Goal: Transaction & Acquisition: Purchase product/service

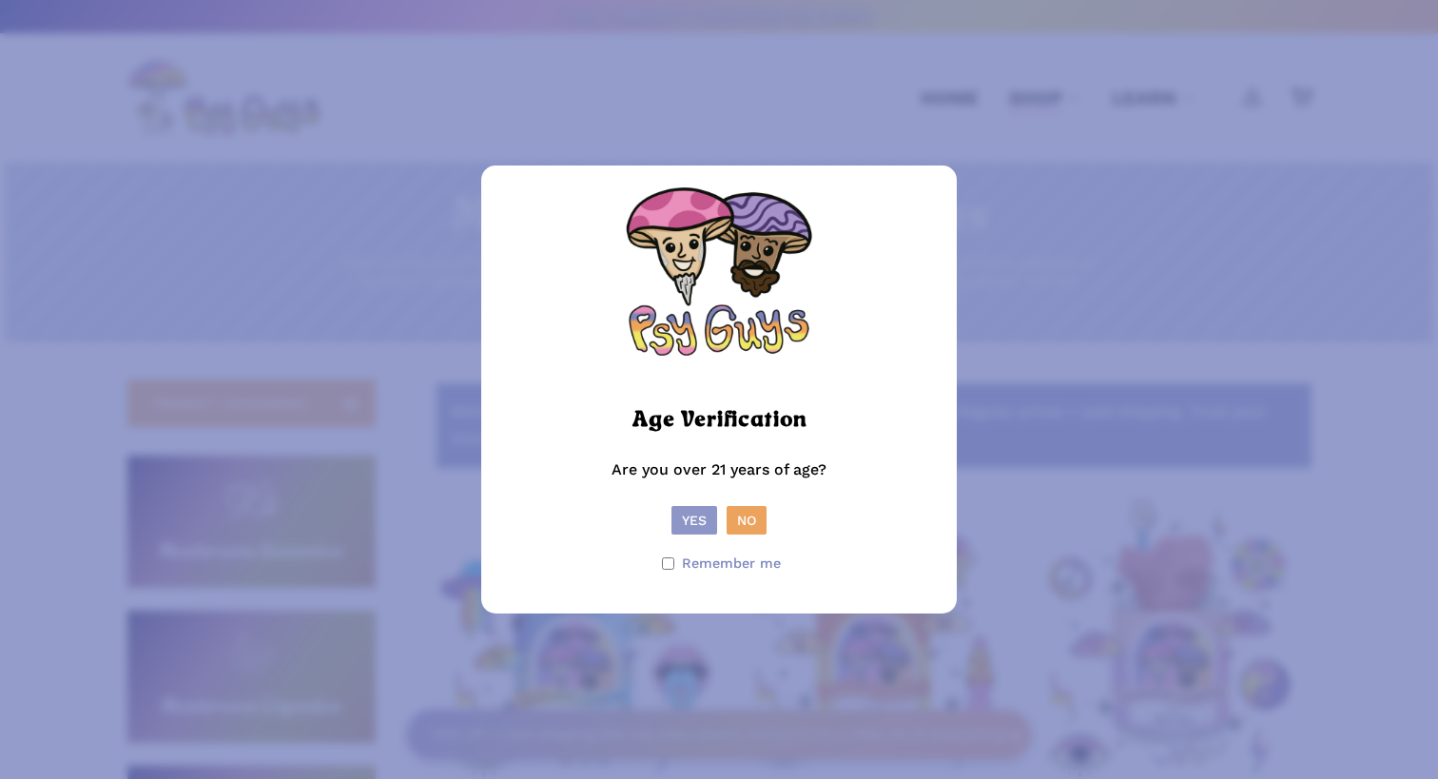
click at [679, 535] on form "Age Verification Are you over 21 years of age? Yes No Remember me" at bounding box center [719, 390] width 438 height 410
click at [681, 524] on button "Yes" at bounding box center [695, 520] width 46 height 29
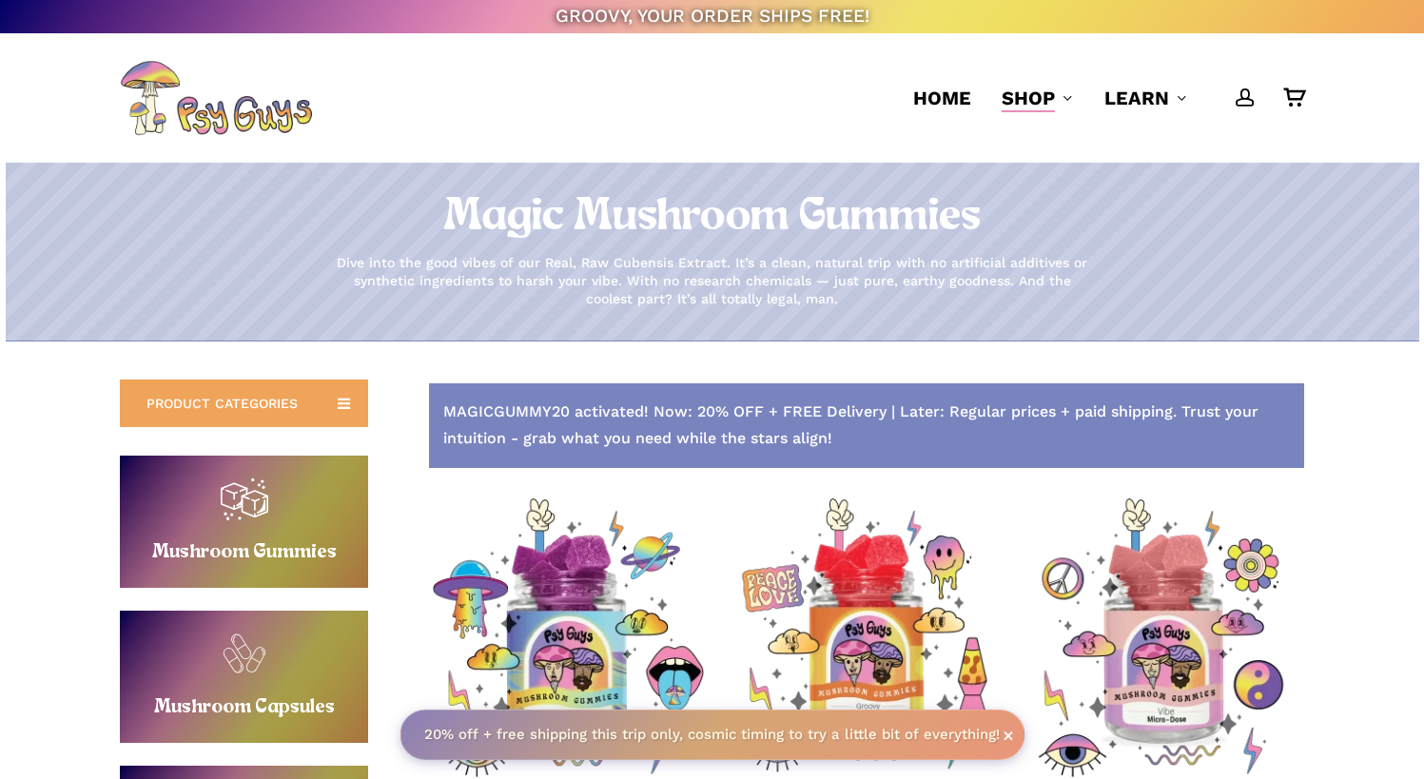
click at [460, 406] on div "MAGICGUMMY20 activated! Now: 20% OFF + FREE Delivery | Later: Regular prices + …" at bounding box center [866, 426] width 875 height 86
copy div "MAGICGUMMY20"
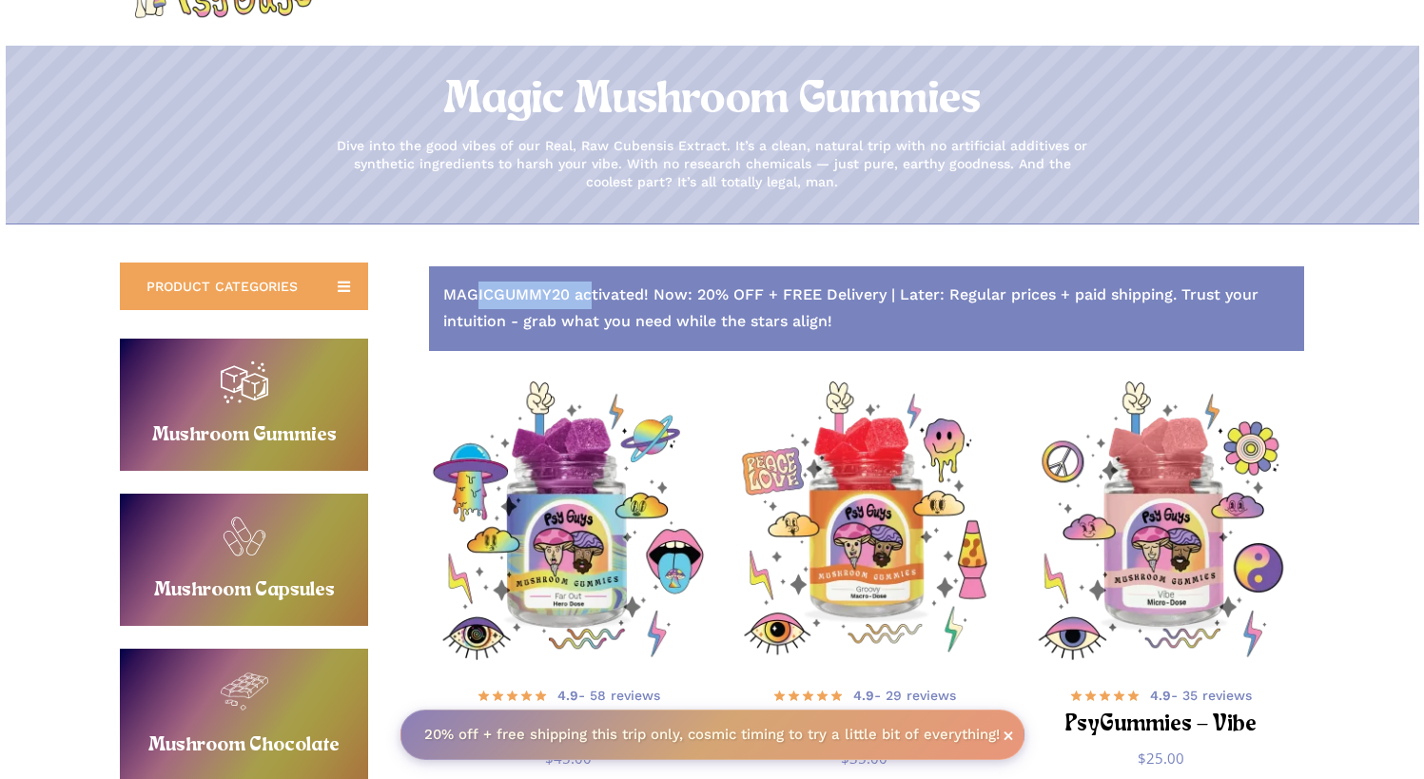
scroll to position [122, 0]
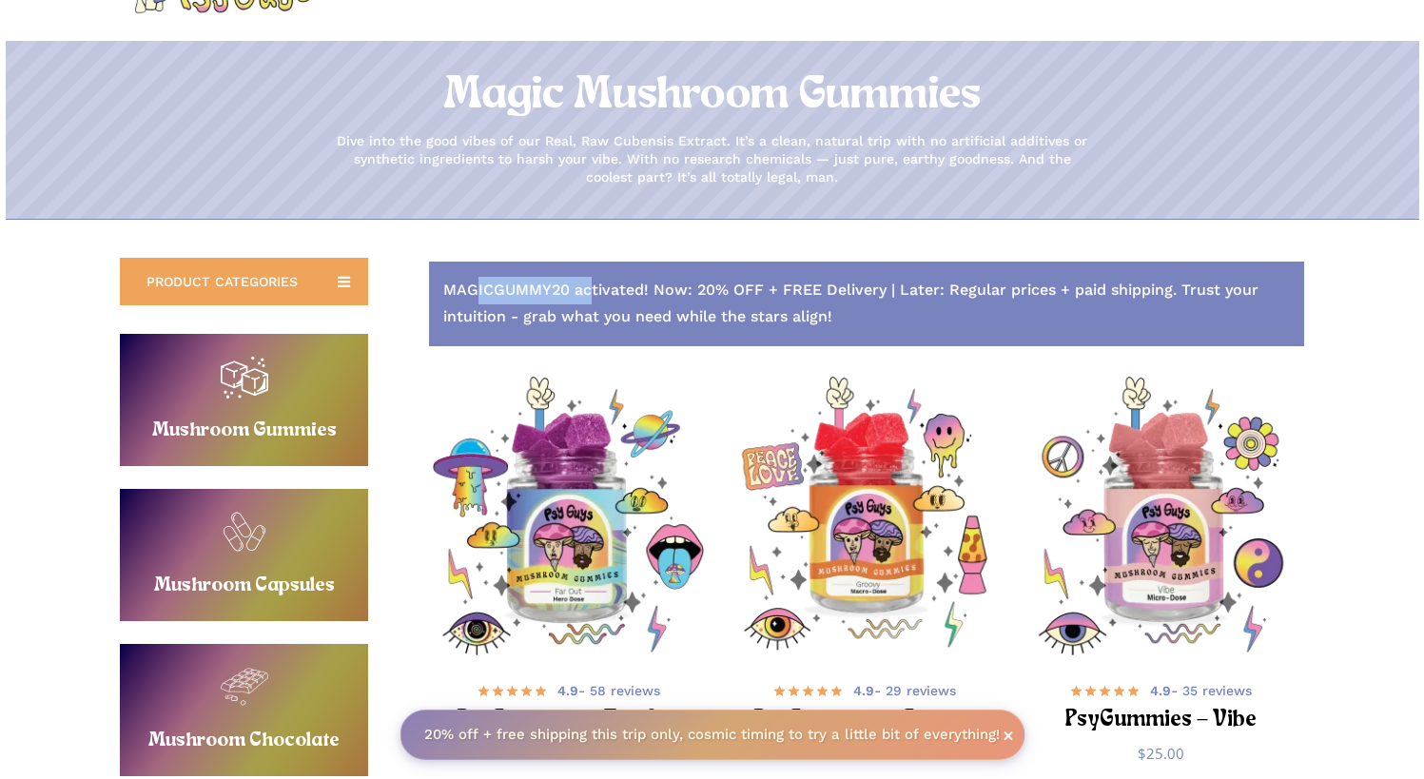
click at [829, 333] on div "MAGICGUMMY20 activated! Now: 20% OFF + FREE Delivery | Later: Regular prices + …" at bounding box center [866, 305] width 875 height 86
click at [711, 315] on div "MAGICGUMMY20 activated! Now: 20% OFF + FREE Delivery | Later: Regular prices + …" at bounding box center [866, 305] width 875 height 86
click at [498, 284] on div "MAGICGUMMY20 activated! Now: 20% OFF + FREE Delivery | Later: Regular prices + …" at bounding box center [866, 305] width 875 height 86
drag, startPoint x: 829, startPoint y: 333, endPoint x: 498, endPoint y: 282, distance: 334.8
click at [498, 282] on div "MAGICGUMMY20 activated! Now: 20% OFF + FREE Delivery | Later: Regular prices + …" at bounding box center [866, 305] width 875 height 86
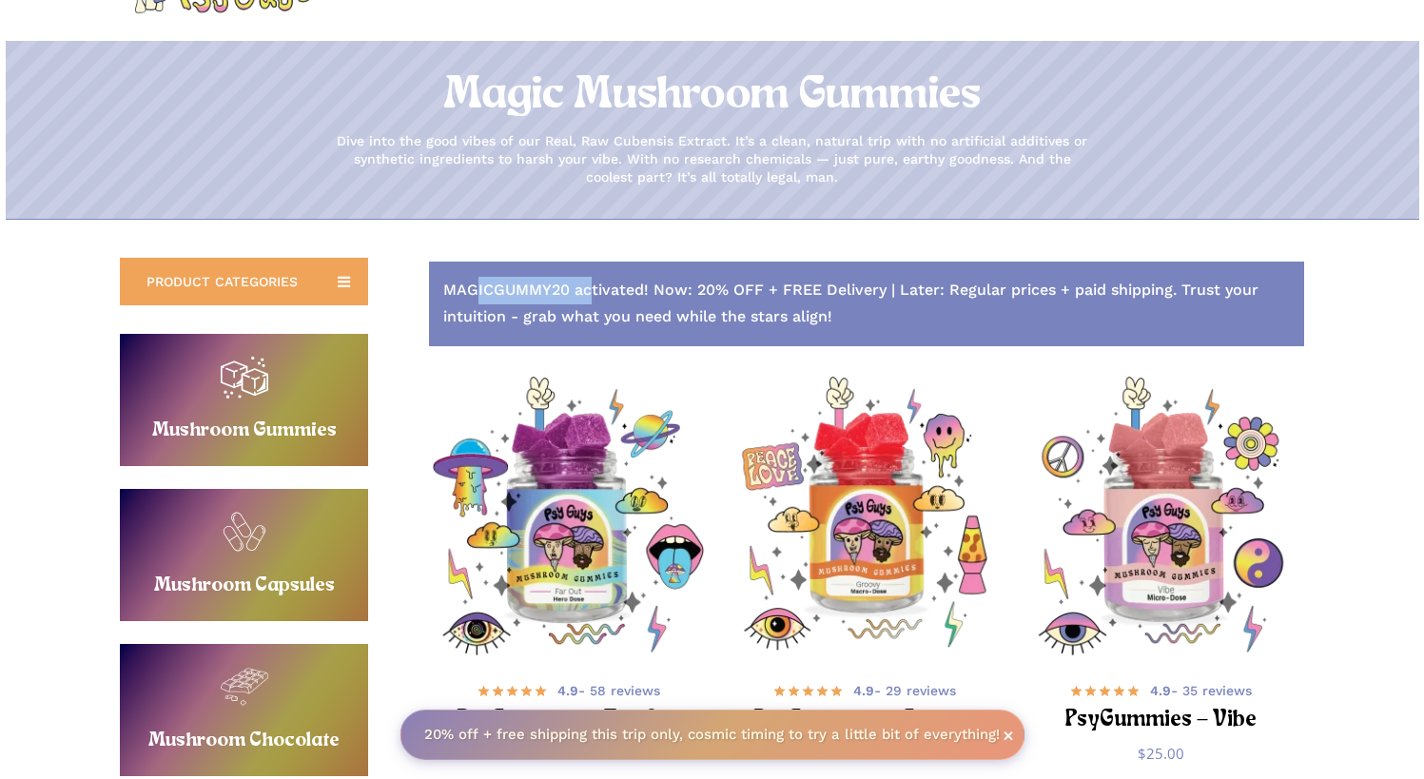
copy div "MAGICGUMMY20"
click at [698, 302] on div "MAGICGUMMY20 activated! Now: 20% OFF + FREE Delivery | Later: Regular prices + …" at bounding box center [866, 305] width 875 height 86
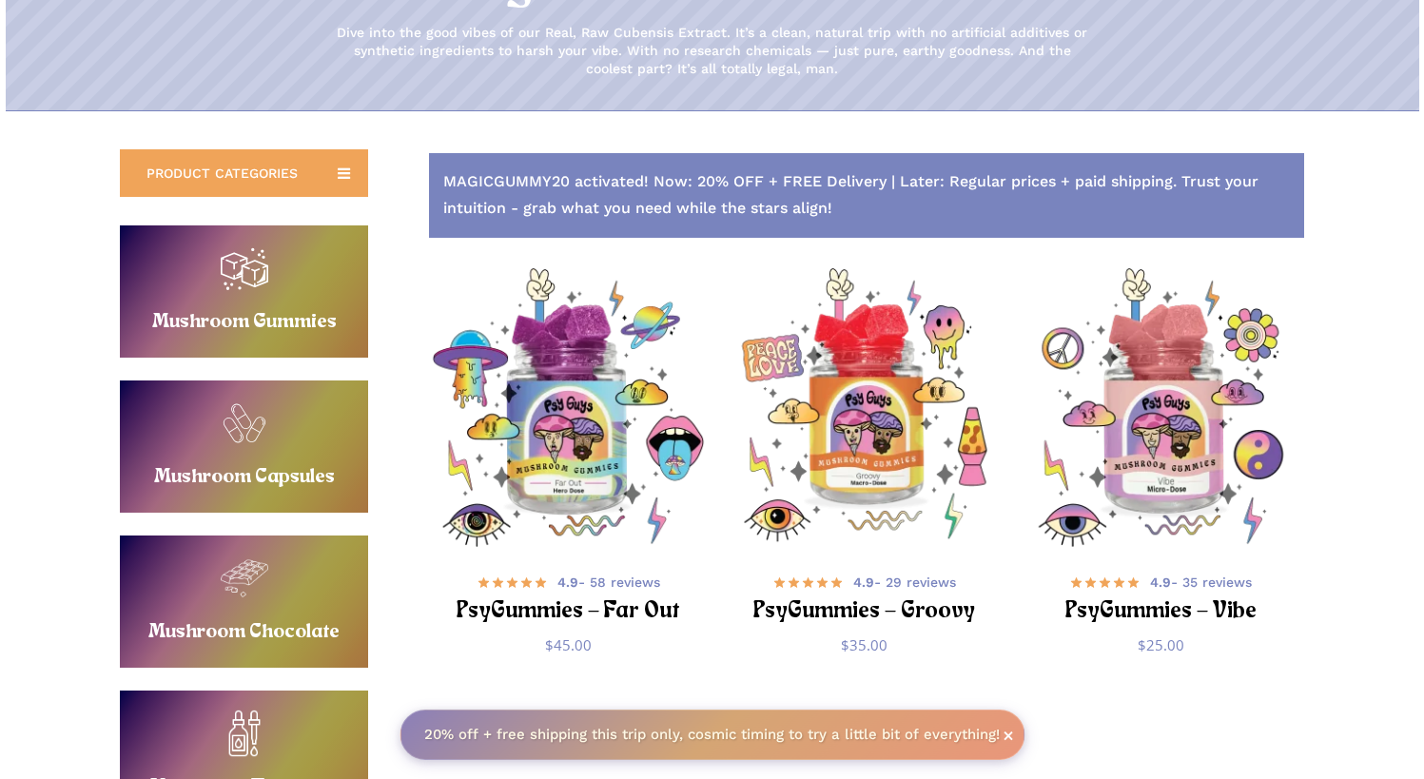
scroll to position [447, 0]
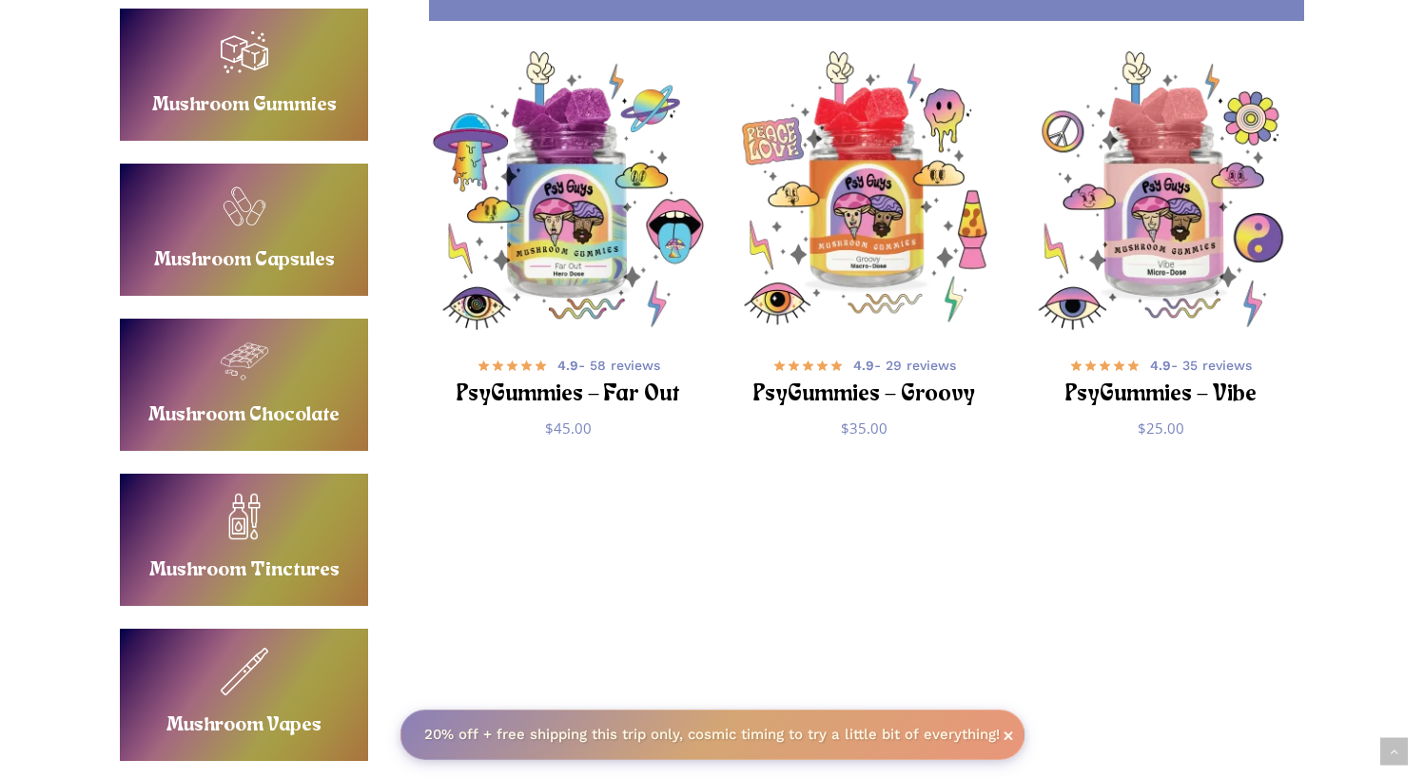
drag, startPoint x: 498, startPoint y: 282, endPoint x: 254, endPoint y: 673, distance: 461.1
click at [254, 673] on link "Buy Mushroom Vapes" at bounding box center [244, 695] width 248 height 132
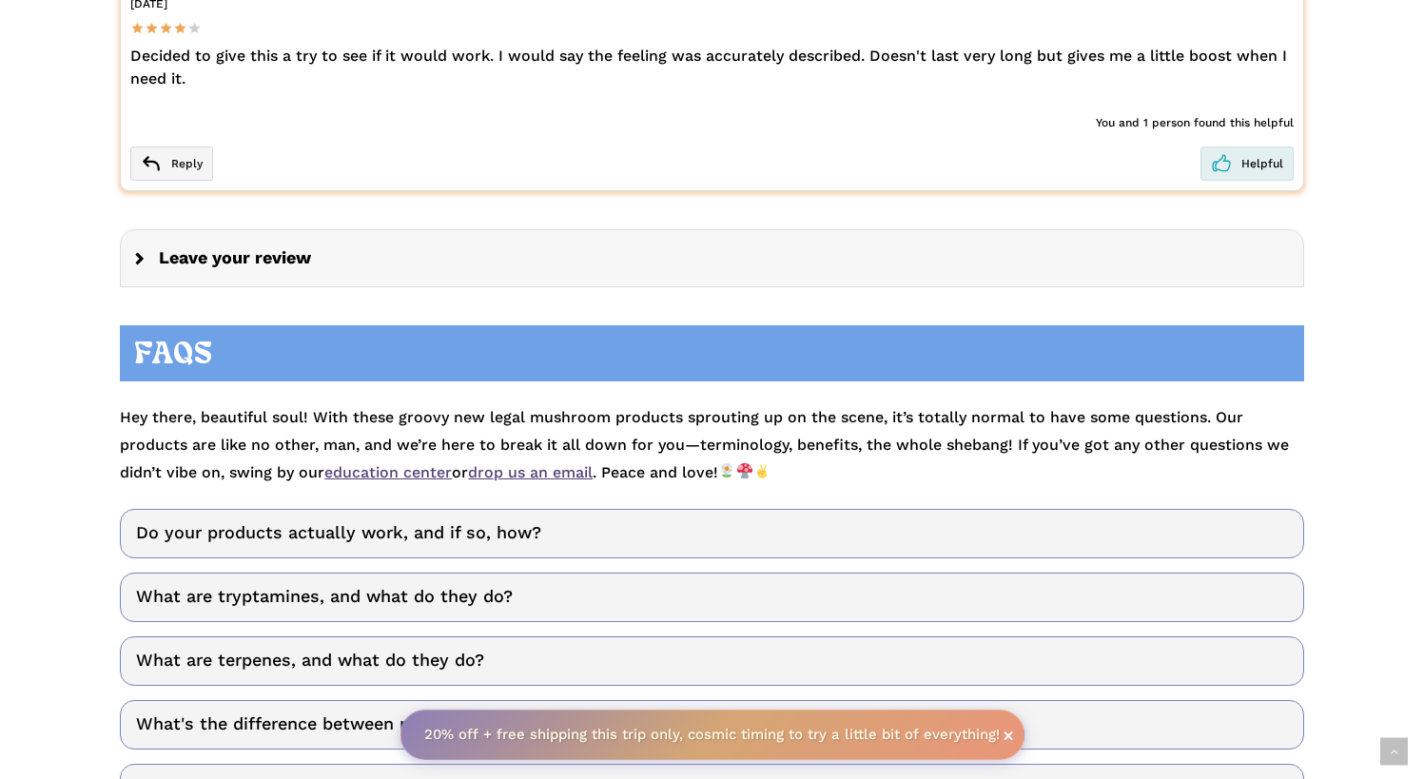
scroll to position [3880, 0]
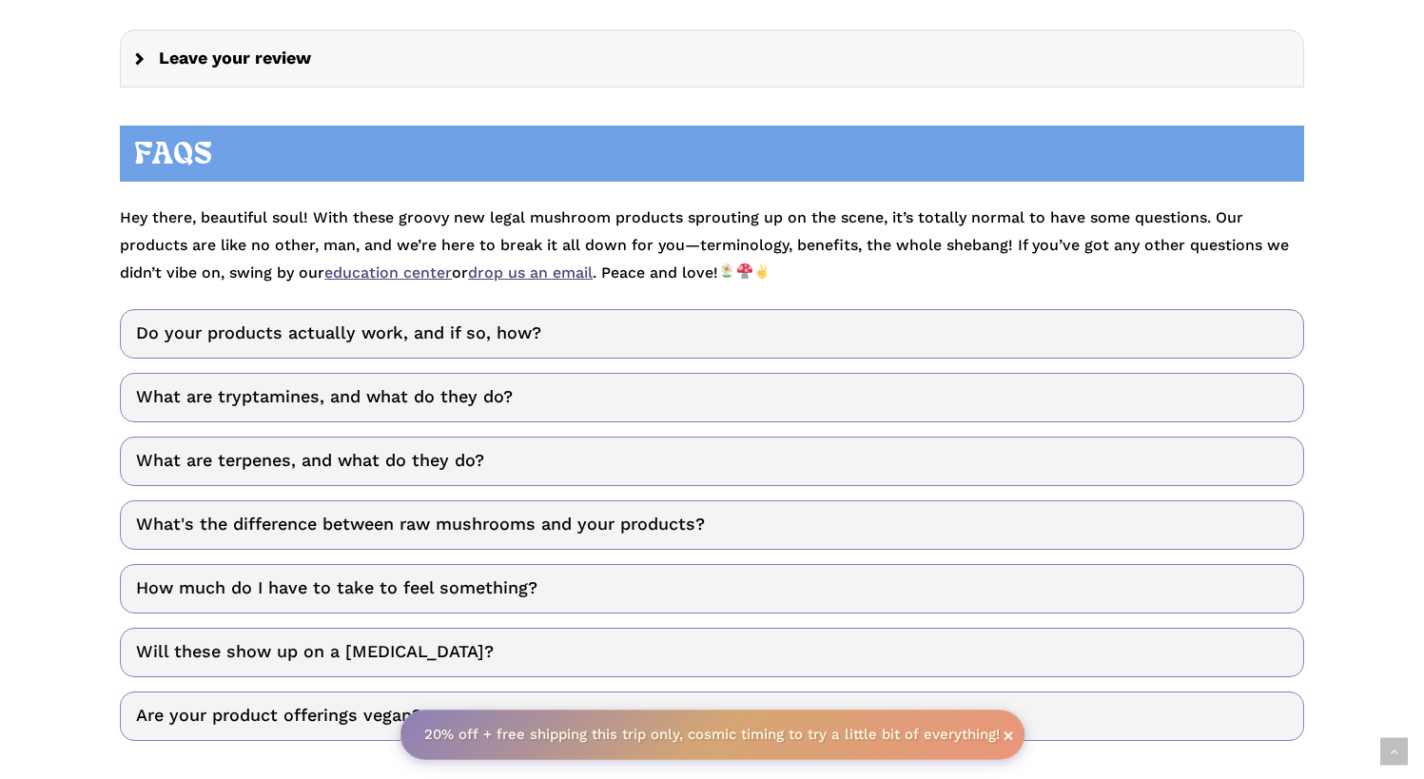
click at [572, 309] on link "Do your products actually work, and if so, how?" at bounding box center [712, 333] width 1184 height 49
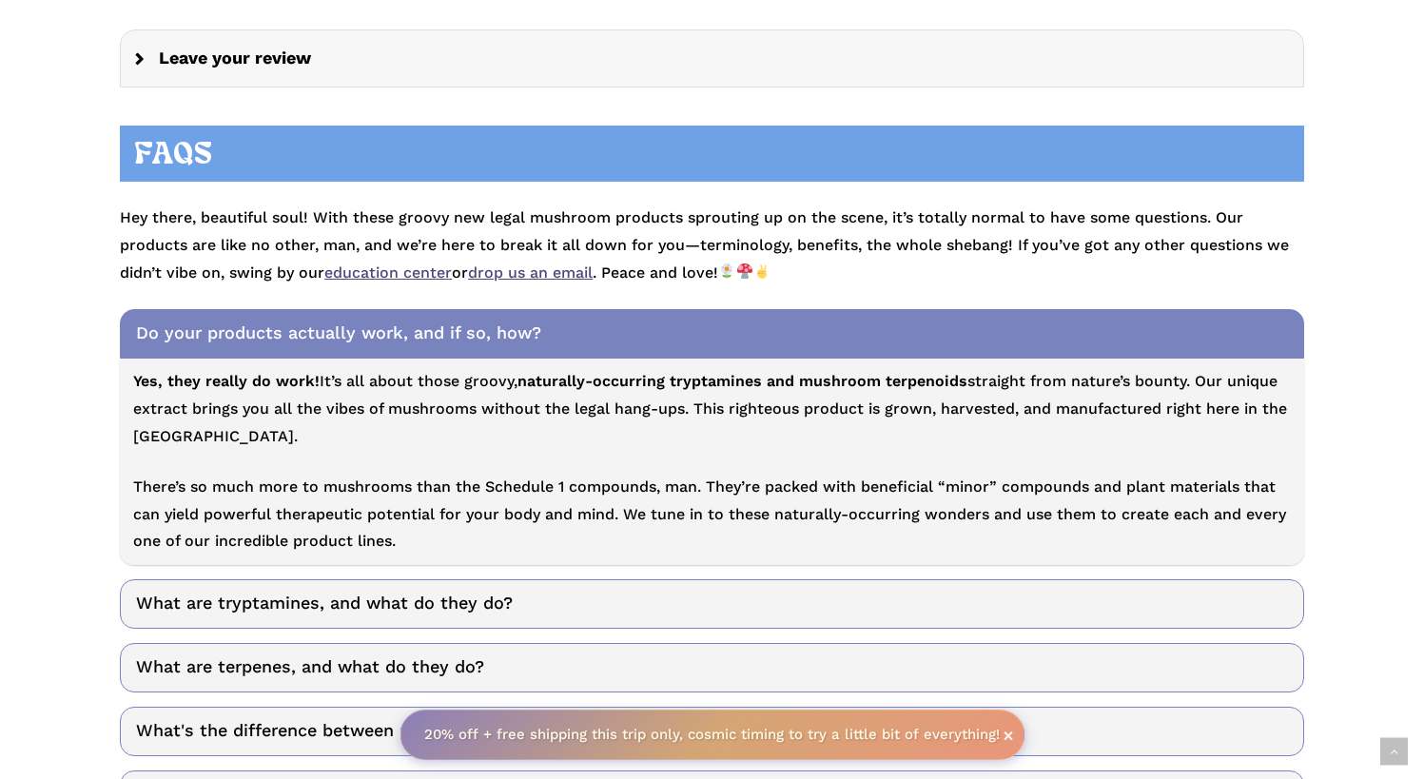
click at [572, 309] on link "Do your products actually work, and if so, how?" at bounding box center [712, 333] width 1184 height 49
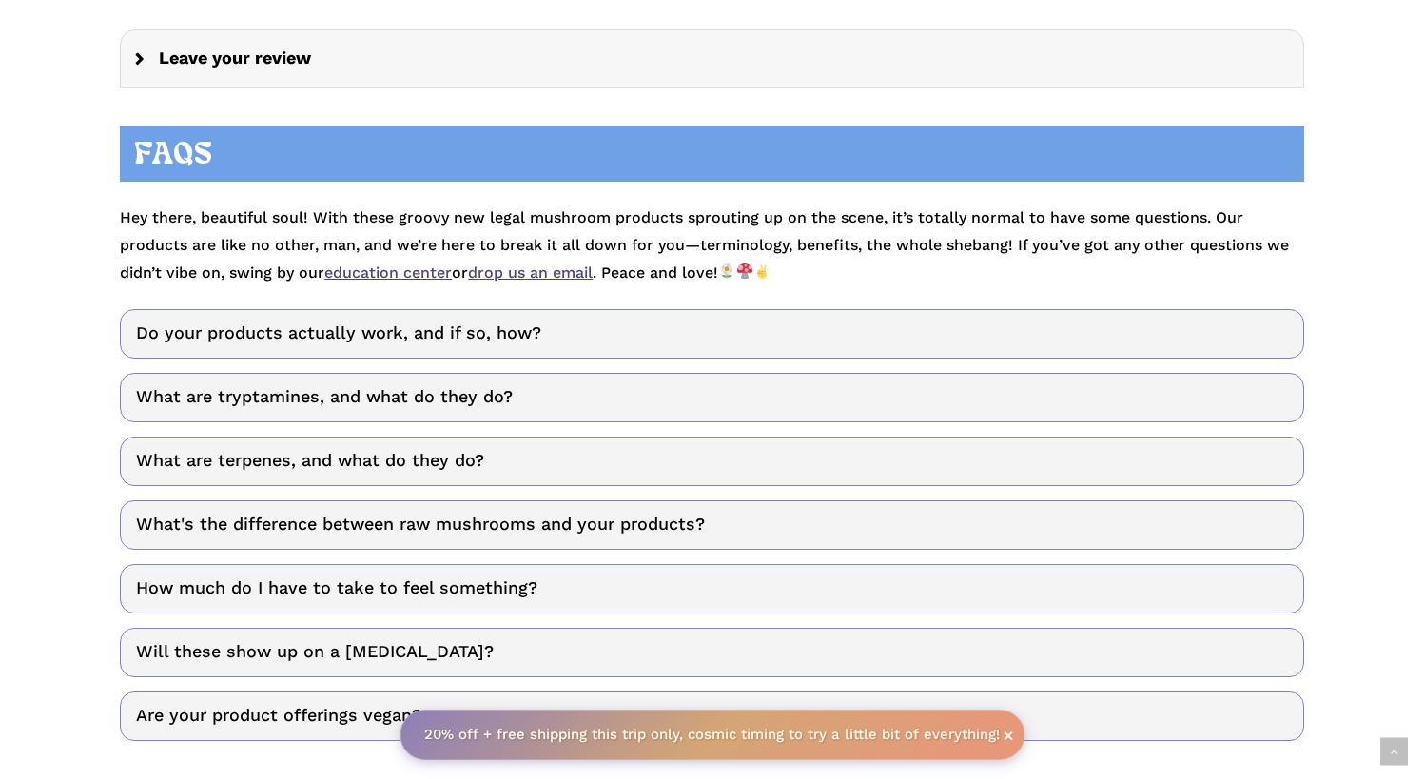
click at [555, 373] on link "What are tryptamines, and what do they do?" at bounding box center [712, 397] width 1184 height 49
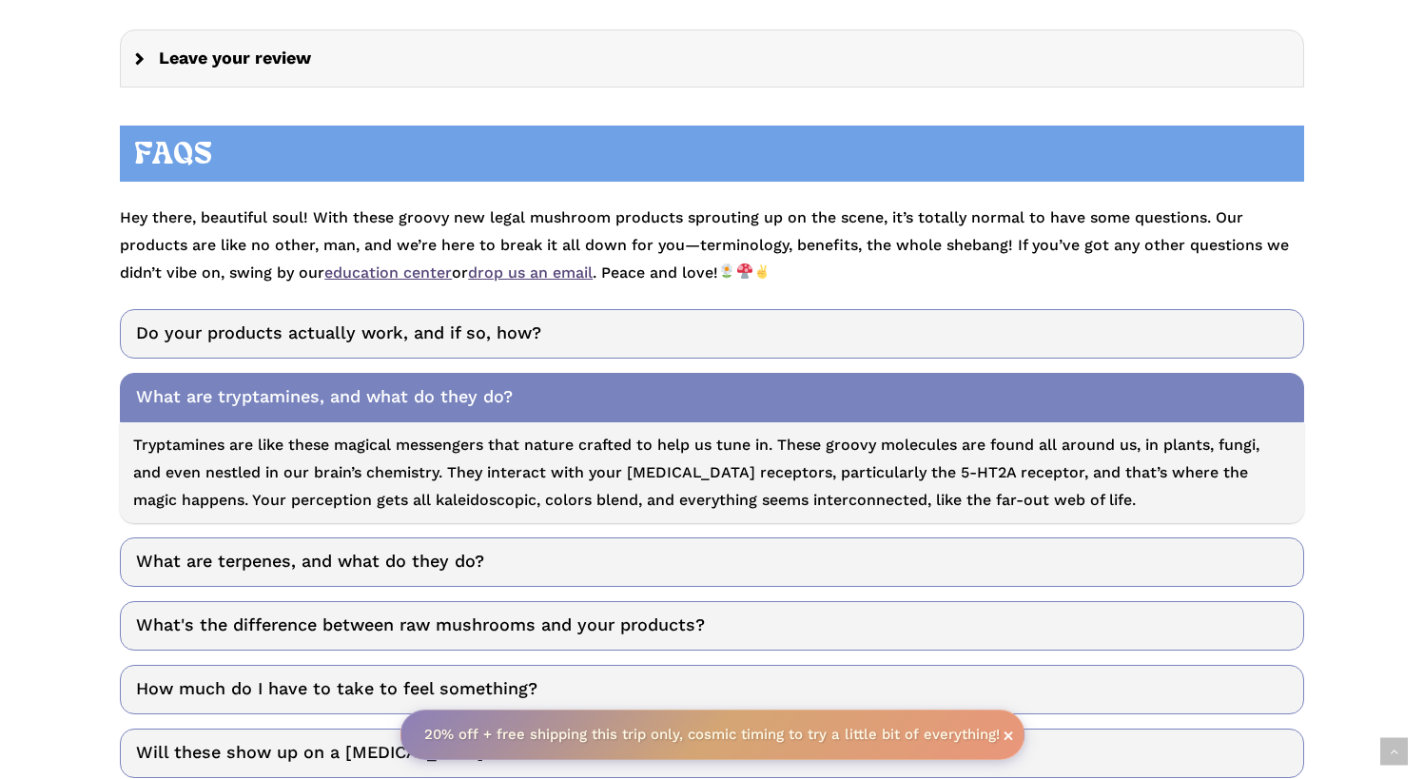
click at [555, 373] on link "What are tryptamines, and what do they do?" at bounding box center [712, 397] width 1184 height 49
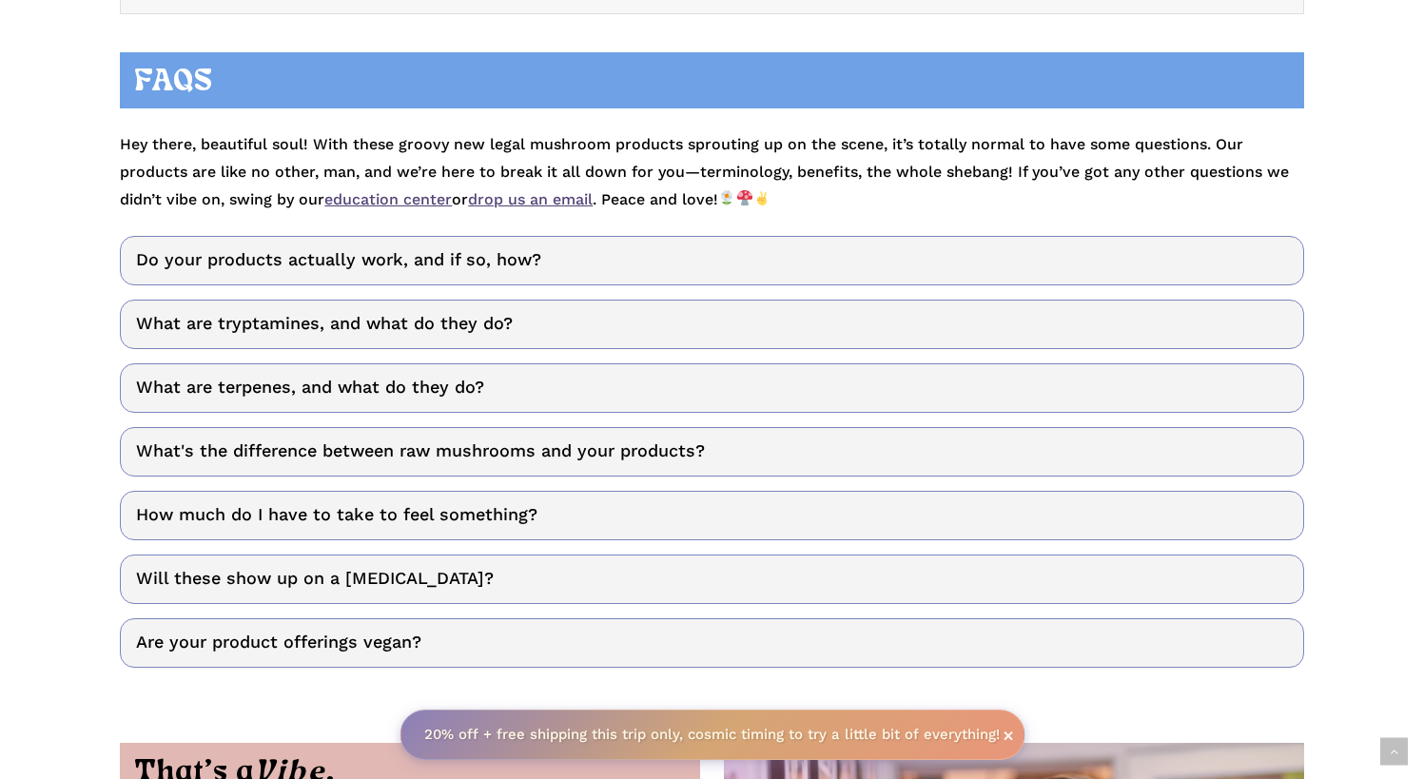
scroll to position [4014, 0]
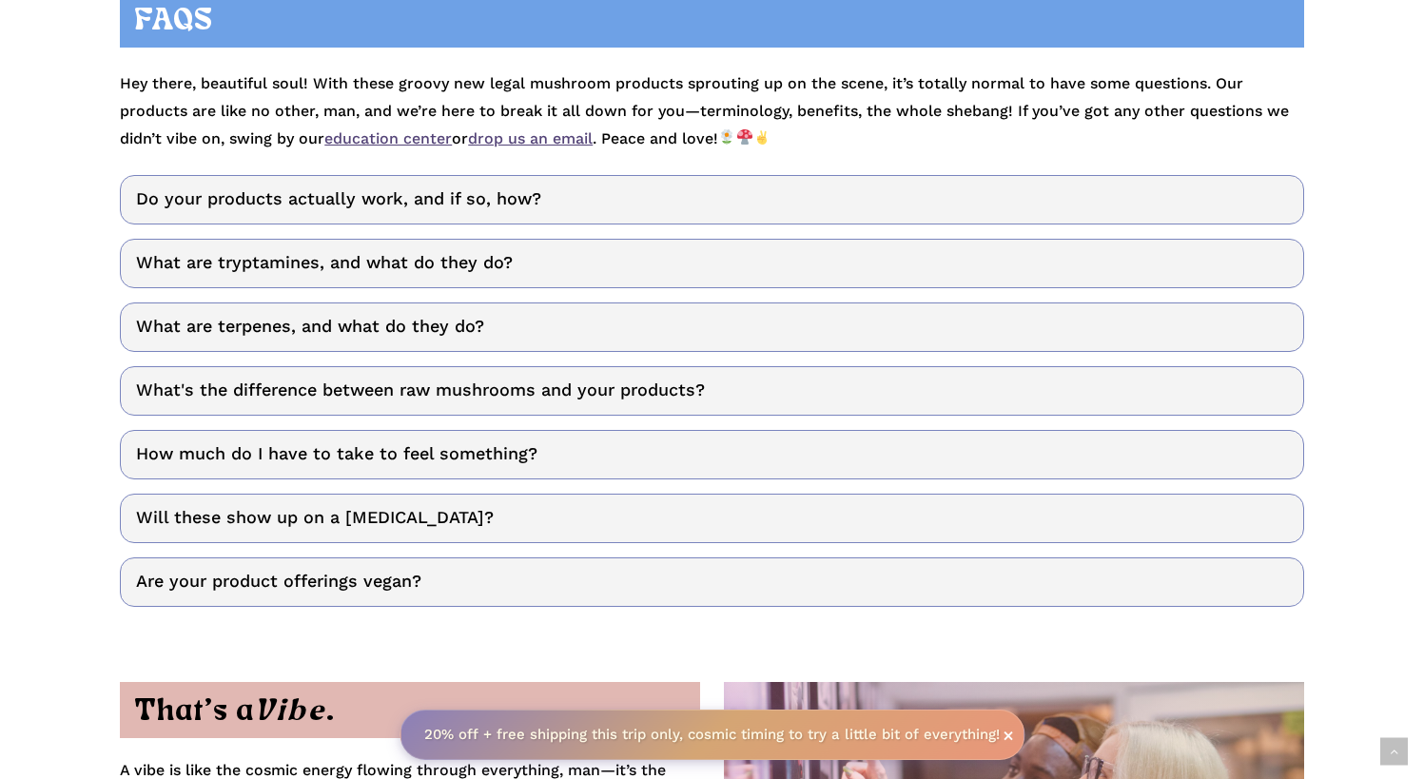
click at [644, 430] on link "How much do I have to take to feel something?" at bounding box center [712, 454] width 1184 height 49
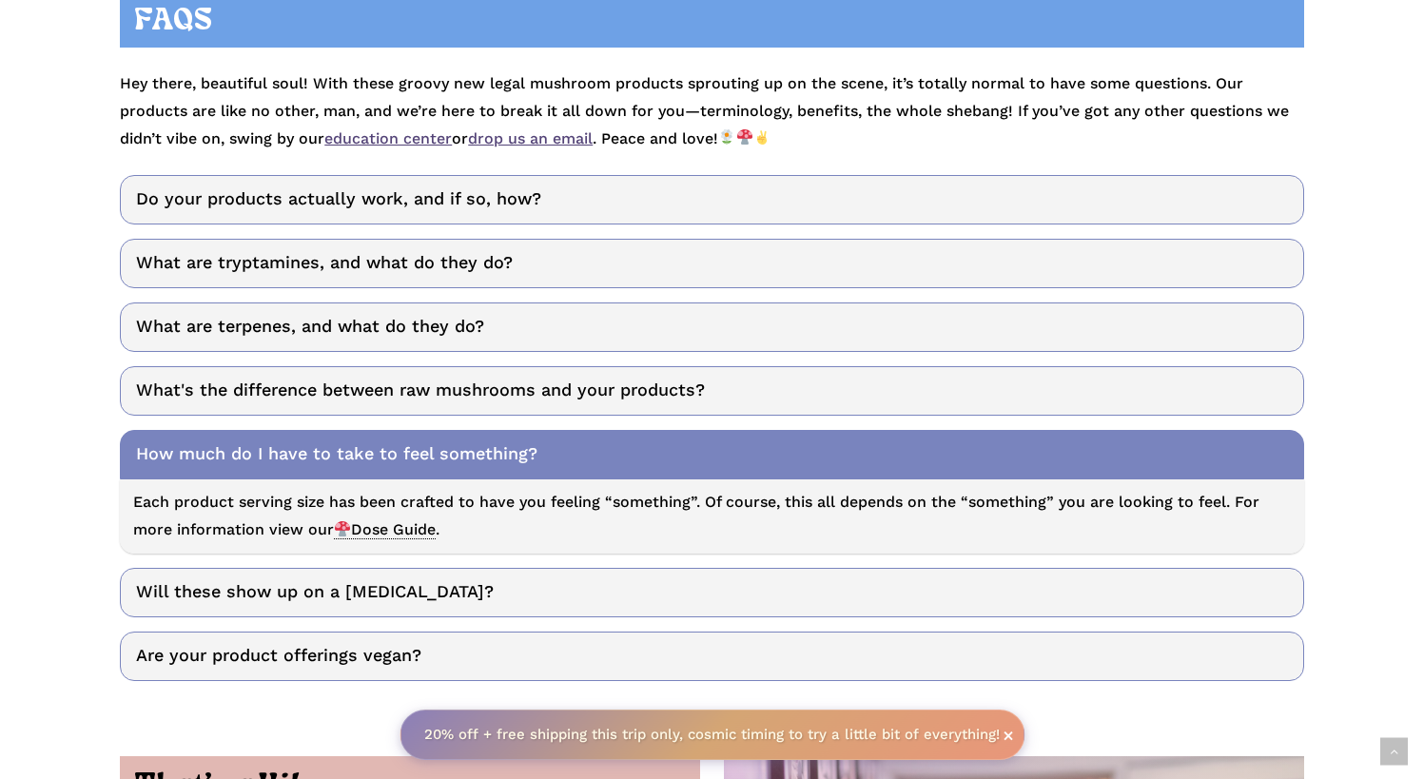
click at [607, 568] on link "Will these show up on a [MEDICAL_DATA]?" at bounding box center [712, 592] width 1184 height 49
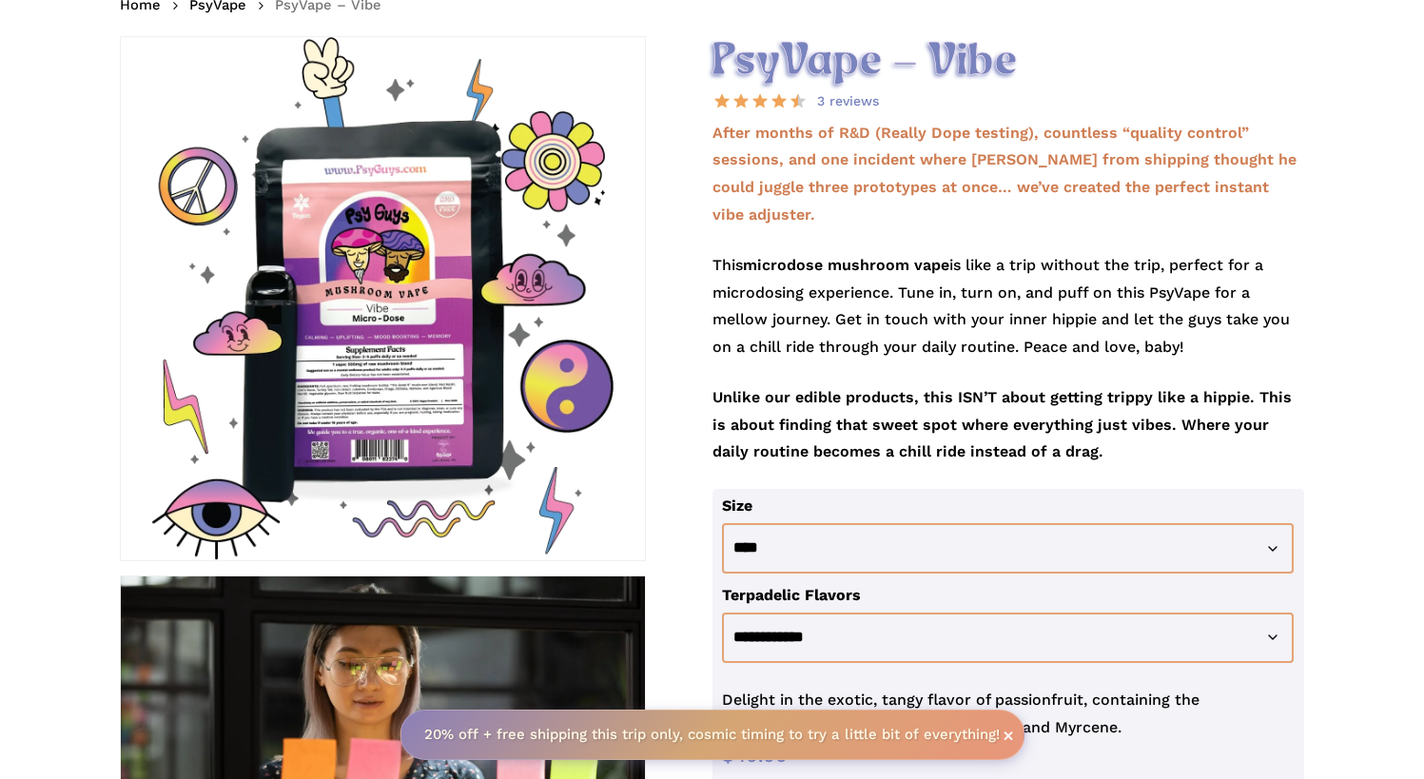
scroll to position [311, 0]
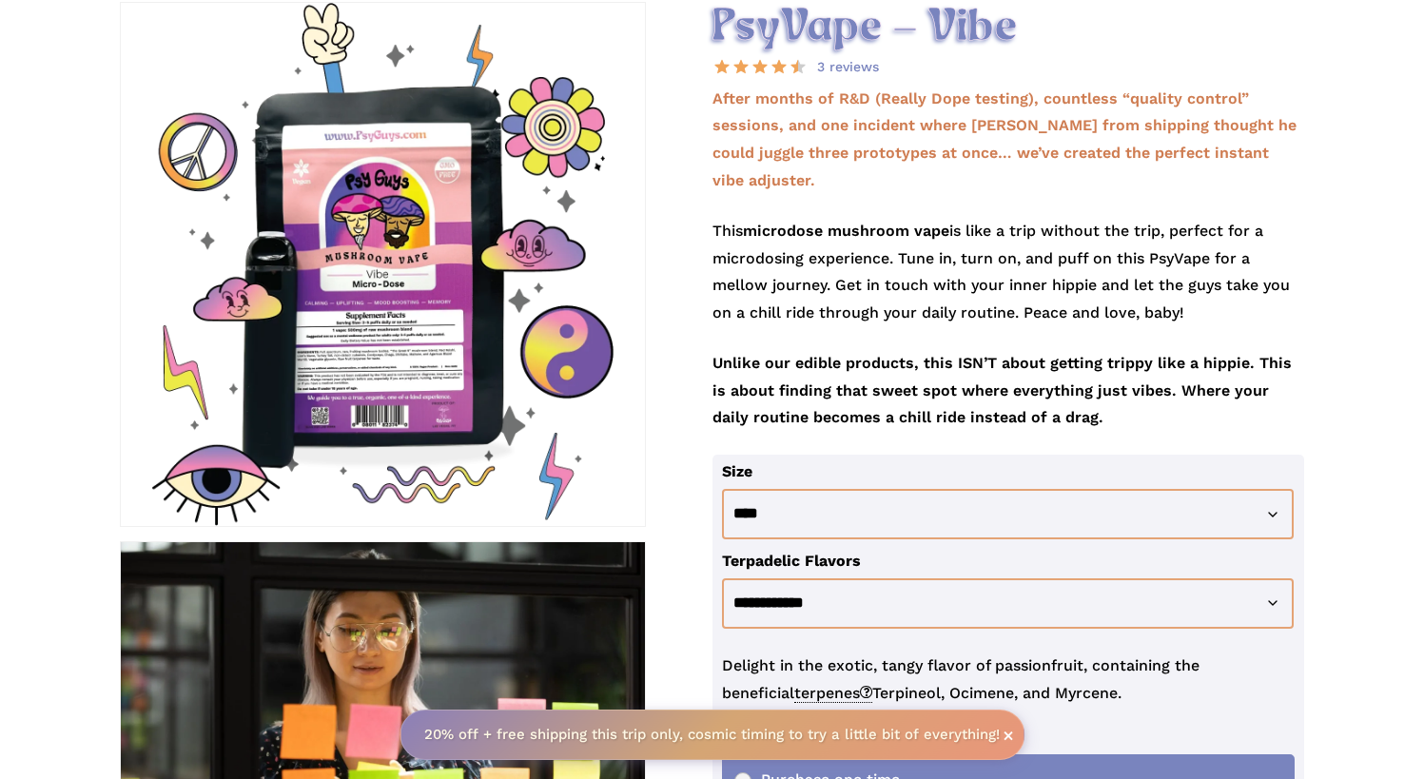
click at [360, 311] on div at bounding box center [383, 265] width 524 height 524
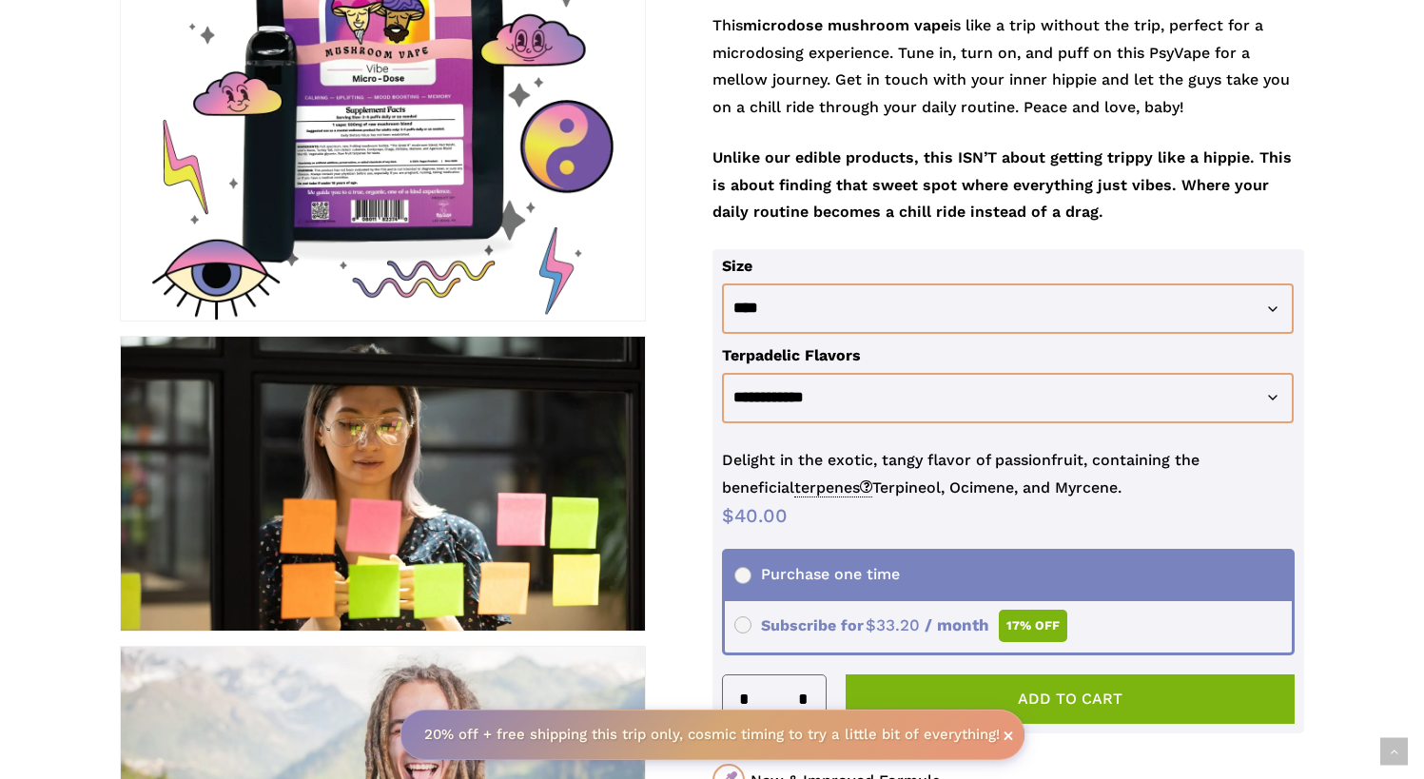
scroll to position [528, 0]
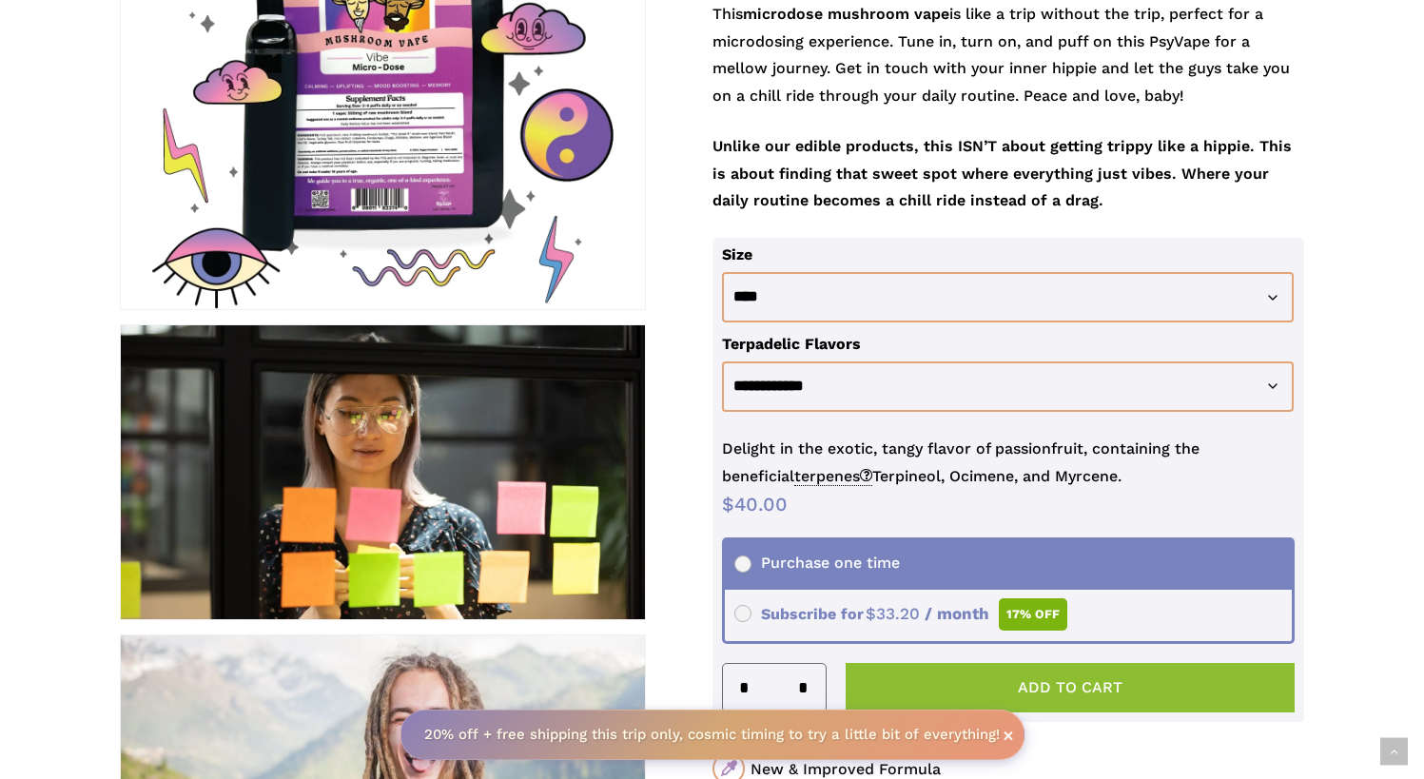
click at [924, 663] on button "Add to cart" at bounding box center [1071, 687] width 450 height 49
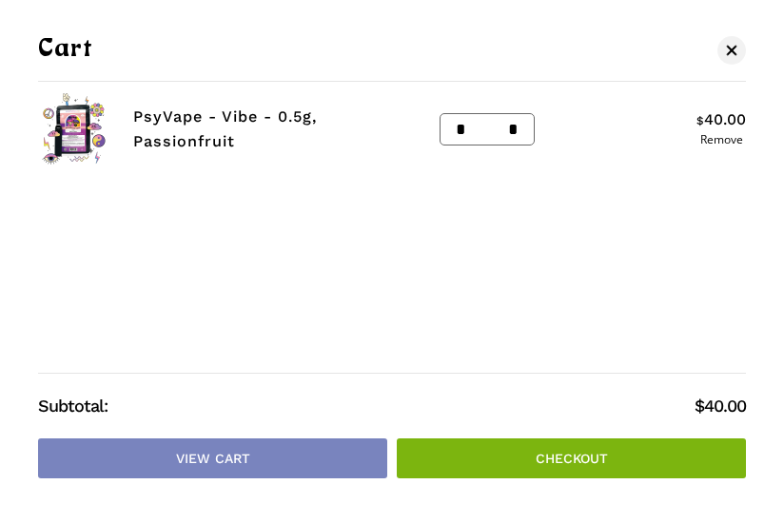
scroll to position [0, 0]
click at [723, 51] on span "Cart" at bounding box center [731, 50] width 19 height 13
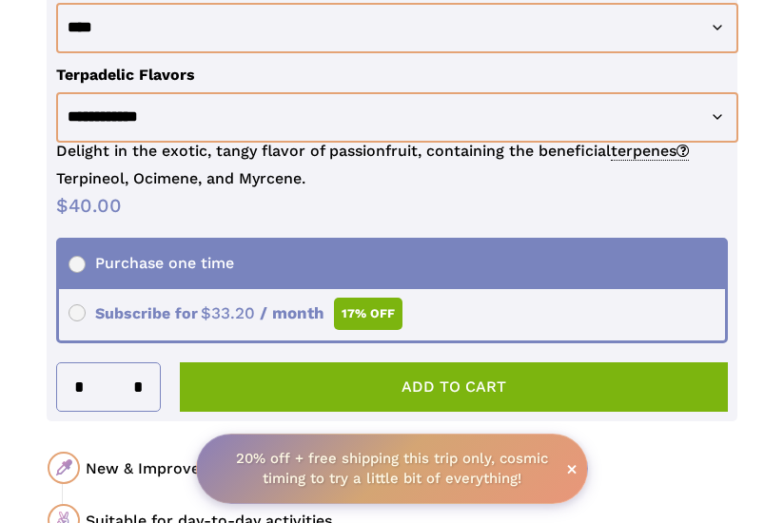
scroll to position [1734, 0]
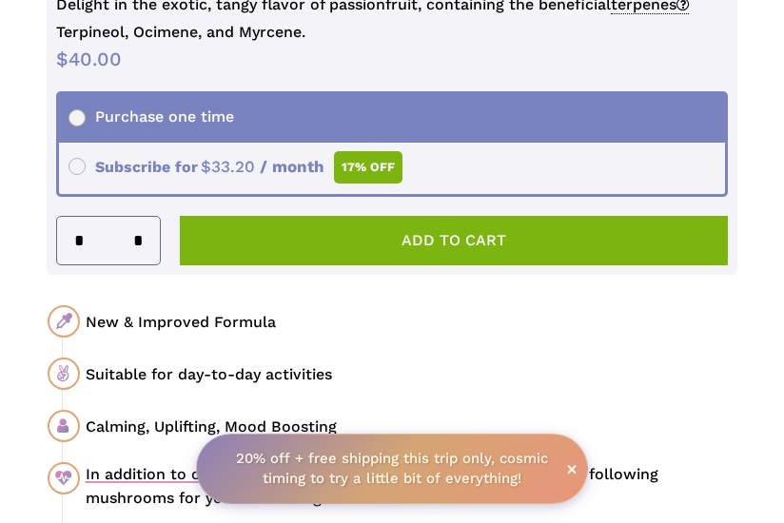
click at [78, 170] on span "Subscribe for $ 40.00 Original price was: $40.00. $ 33.20 Current price is: $33…" at bounding box center [235, 167] width 334 height 18
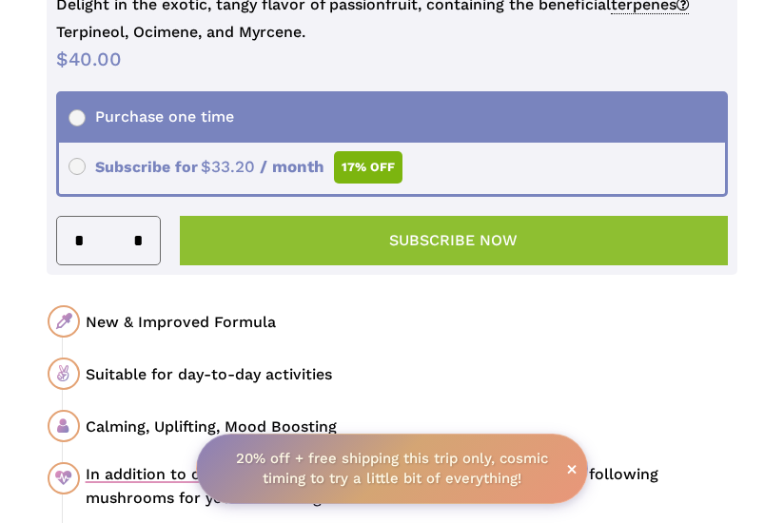
click at [304, 251] on button "Subscribe now" at bounding box center [453, 240] width 547 height 49
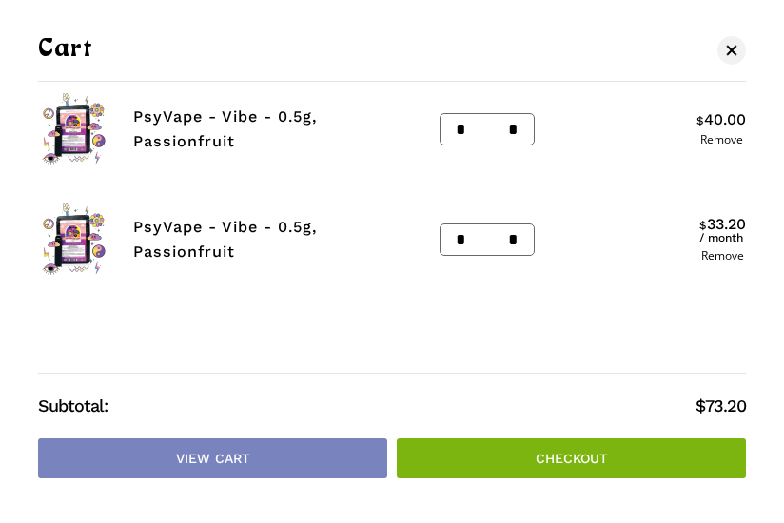
scroll to position [2853, 0]
click at [603, 467] on link "Checkout" at bounding box center [571, 458] width 349 height 40
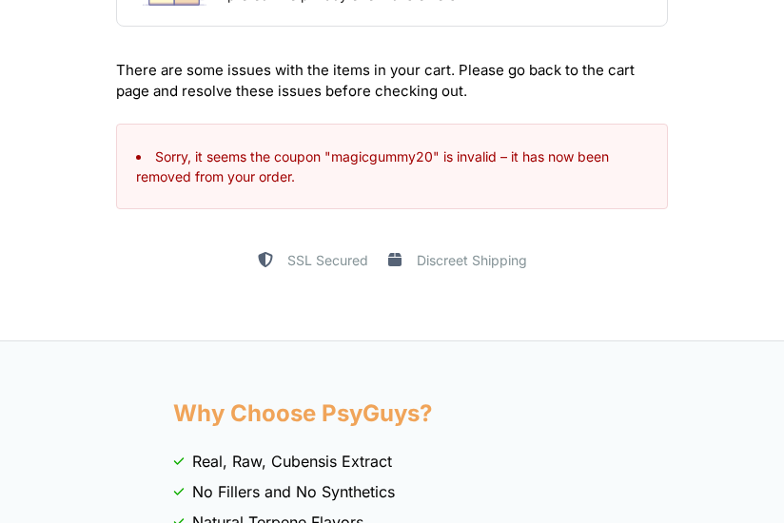
scroll to position [412, 0]
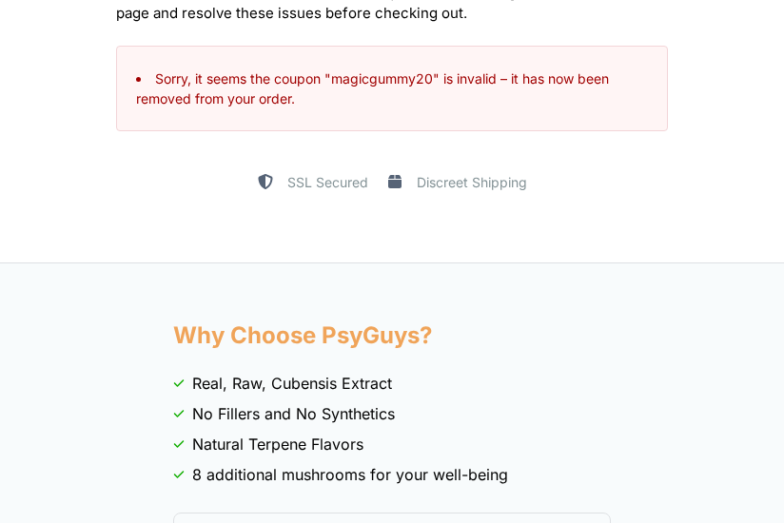
click at [363, 72] on li "Sorry, it seems the coupon "magicgummy20" is invalid – it has now been removed …" at bounding box center [392, 88] width 512 height 40
click at [383, 94] on li "Sorry, it seems the coupon "magicgummy20" is invalid – it has now been removed …" at bounding box center [392, 88] width 512 height 40
click at [385, 101] on li "Sorry, it seems the coupon "magicgummy20" is invalid – it has now been removed …" at bounding box center [392, 88] width 512 height 40
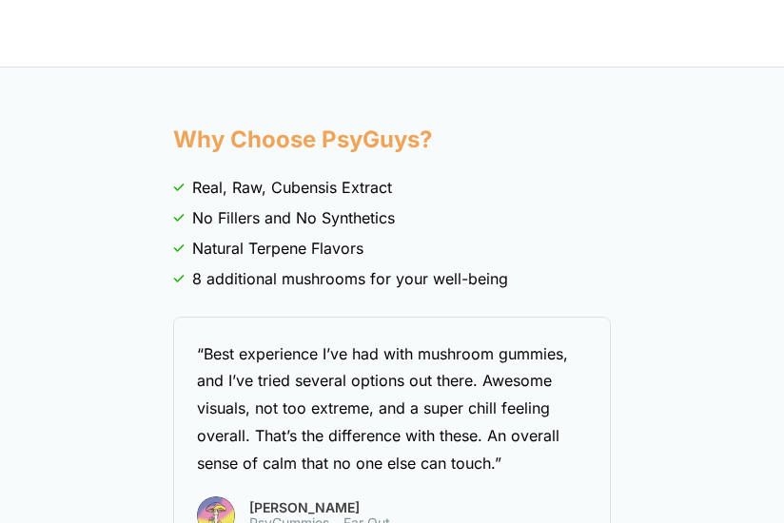
scroll to position [94, 0]
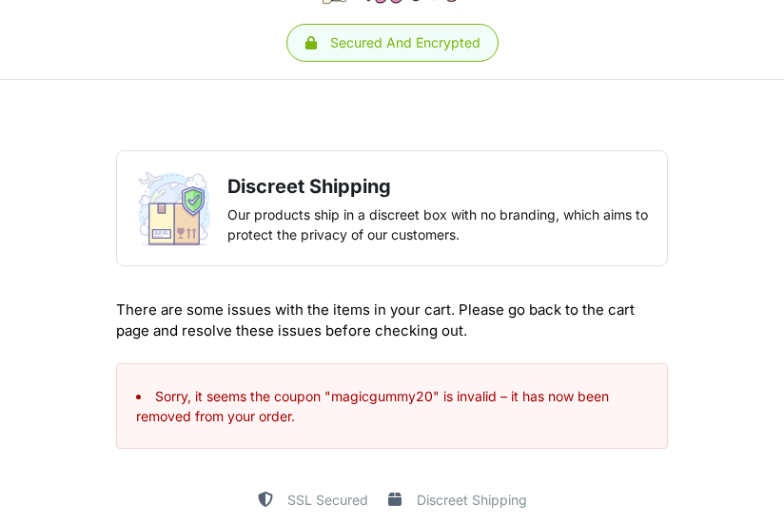
click at [413, 399] on li "Sorry, it seems the coupon "magicgummy20" is invalid – it has now been removed …" at bounding box center [392, 406] width 512 height 40
click at [394, 394] on li "Sorry, it seems the coupon "magicgummy20" is invalid – it has now been removed …" at bounding box center [392, 406] width 512 height 40
click at [344, 280] on div "Discreet Shipping Our products ship in a discreet box with no branding, which a…" at bounding box center [392, 330] width 571 height 379
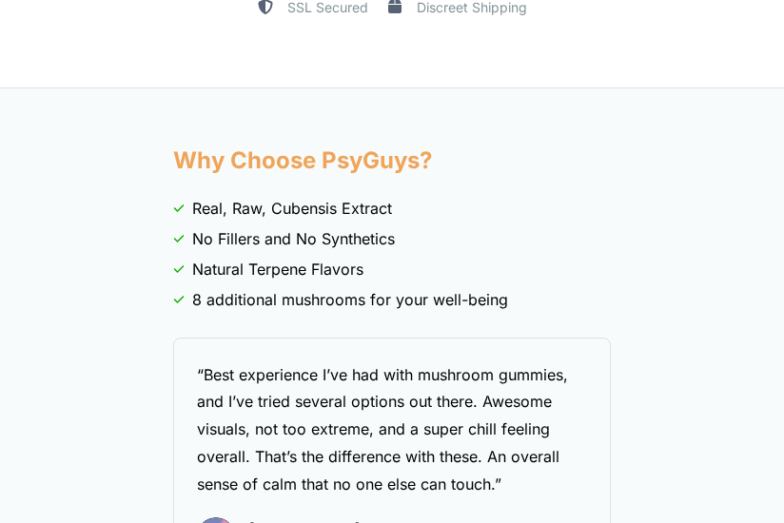
scroll to position [0, 0]
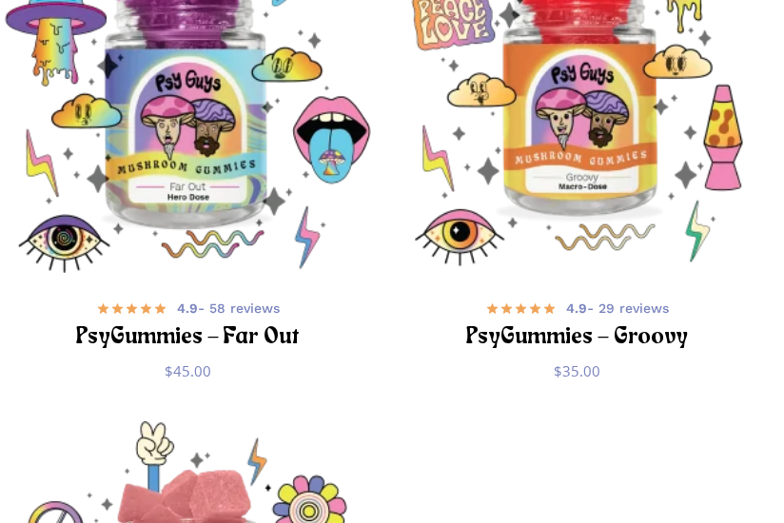
scroll to position [230, 0]
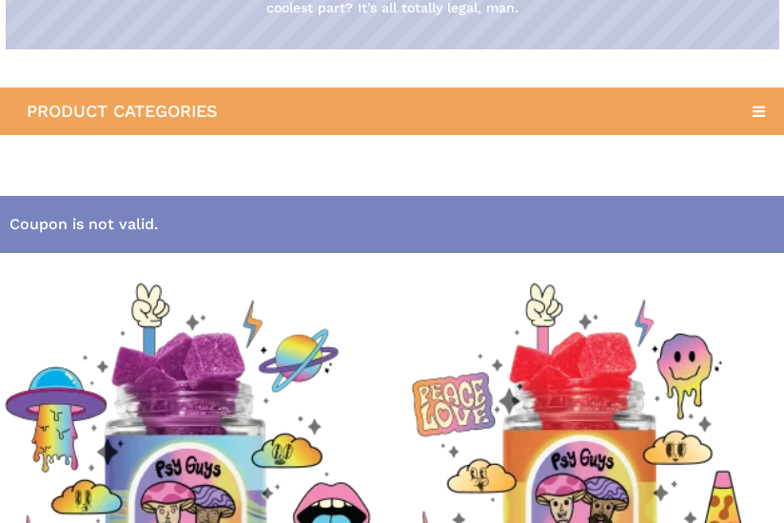
click at [280, 204] on ul "Coupon is not valid." at bounding box center [392, 224] width 784 height 57
click at [281, 222] on li "Coupon is not valid." at bounding box center [382, 224] width 744 height 27
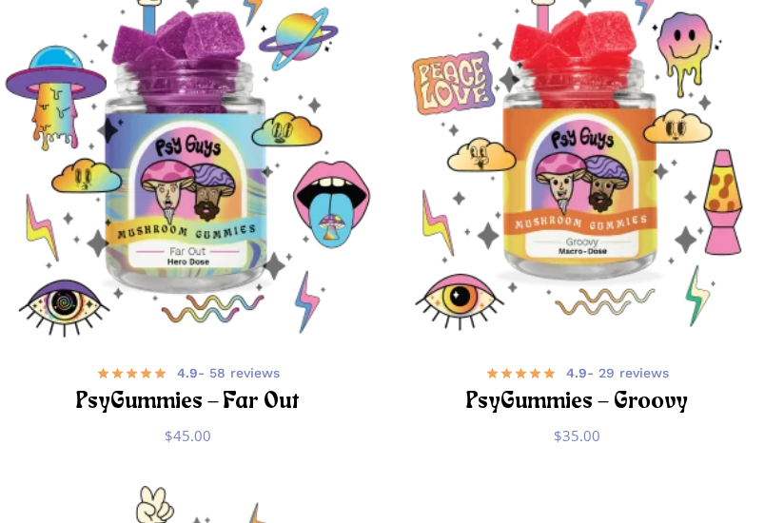
scroll to position [0, 0]
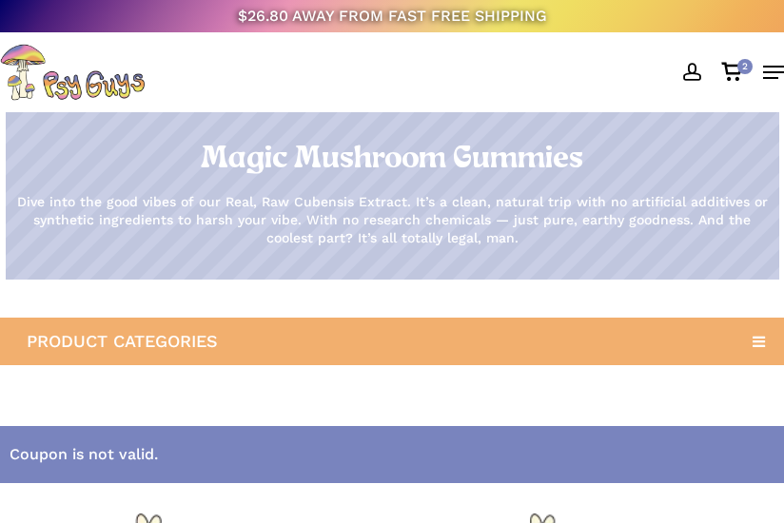
click at [428, 340] on link "PRODUCT CATEGORIES" at bounding box center [392, 342] width 784 height 48
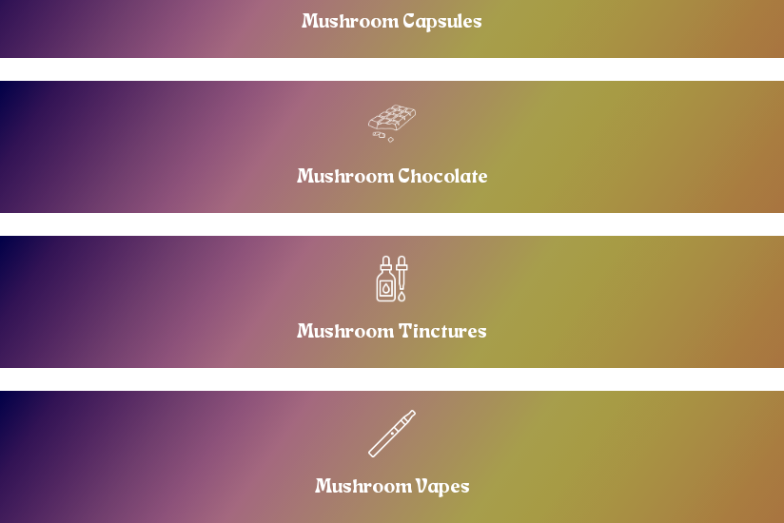
scroll to position [715, 0]
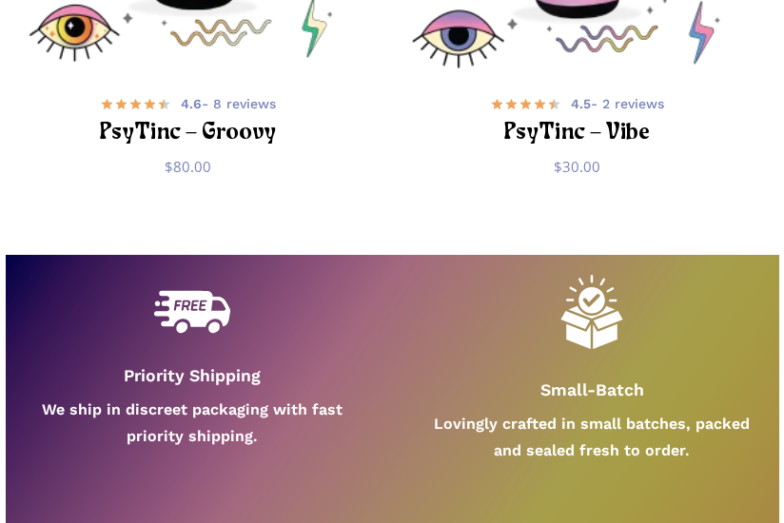
scroll to position [648, 0]
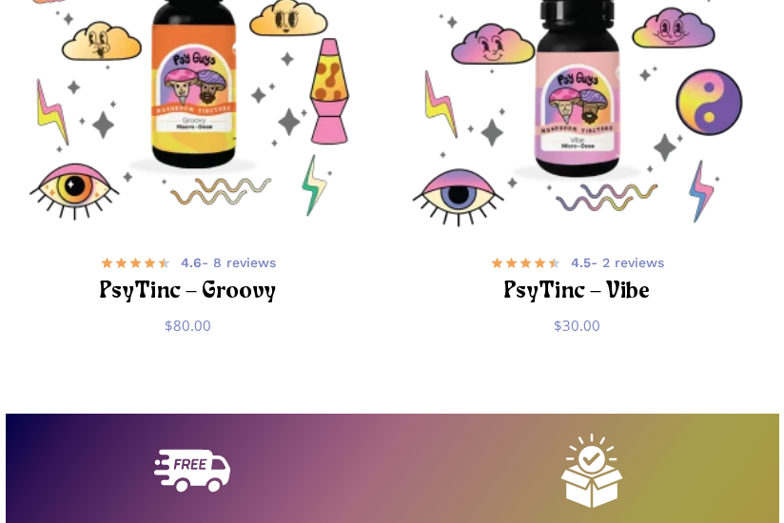
click at [206, 120] on img "PsyTinc - Groovy" at bounding box center [188, 40] width 376 height 376
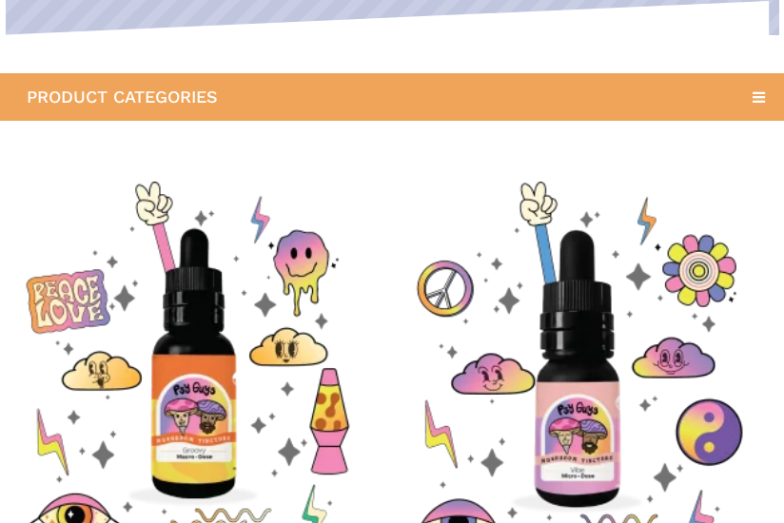
scroll to position [785, 0]
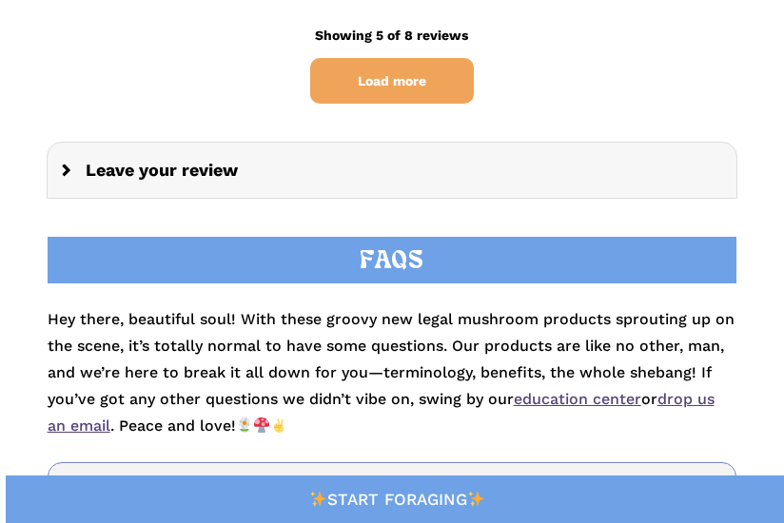
scroll to position [5618, 0]
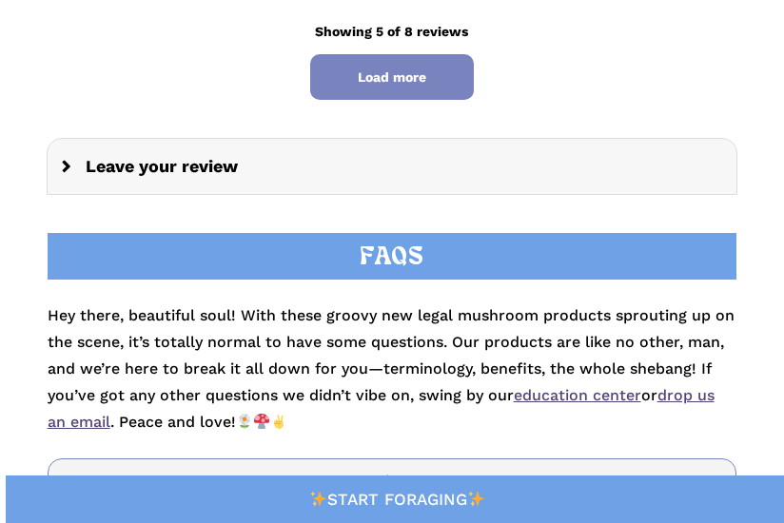
click at [388, 89] on span "Load more" at bounding box center [392, 77] width 164 height 46
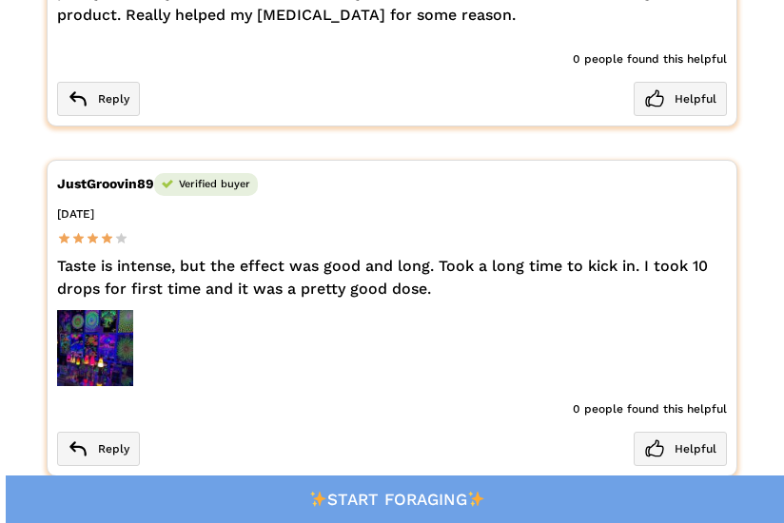
scroll to position [6075, 0]
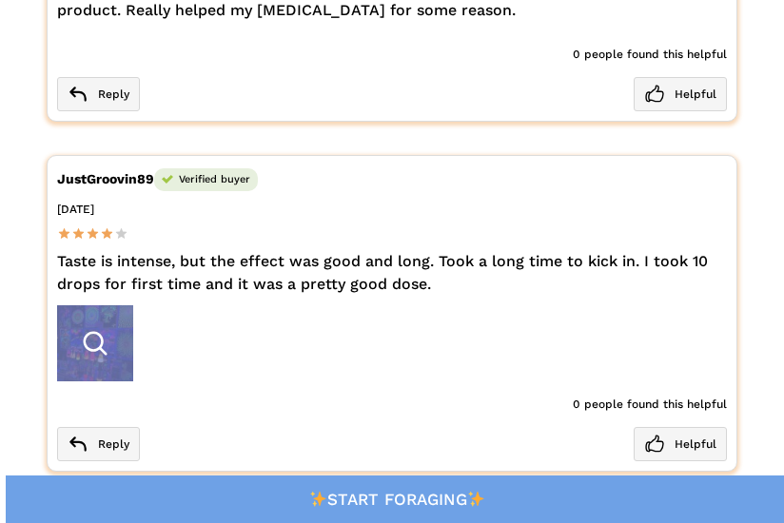
click at [65, 336] on div at bounding box center [95, 343] width 76 height 76
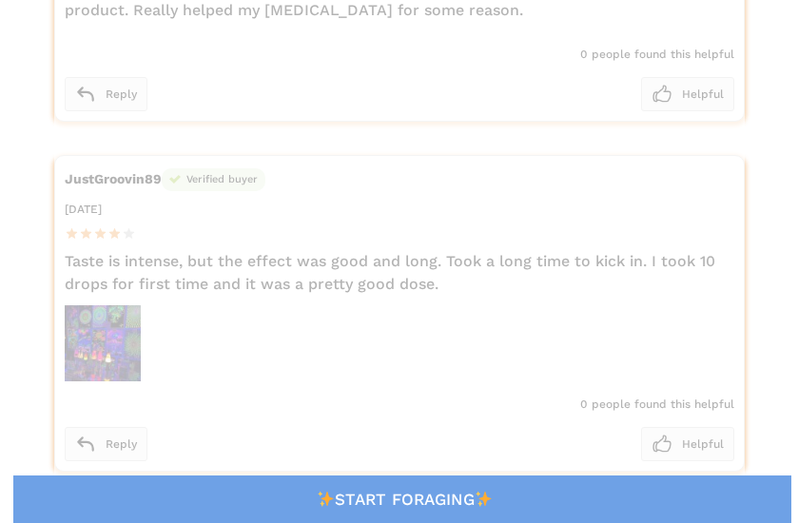
scroll to position [6061, 0]
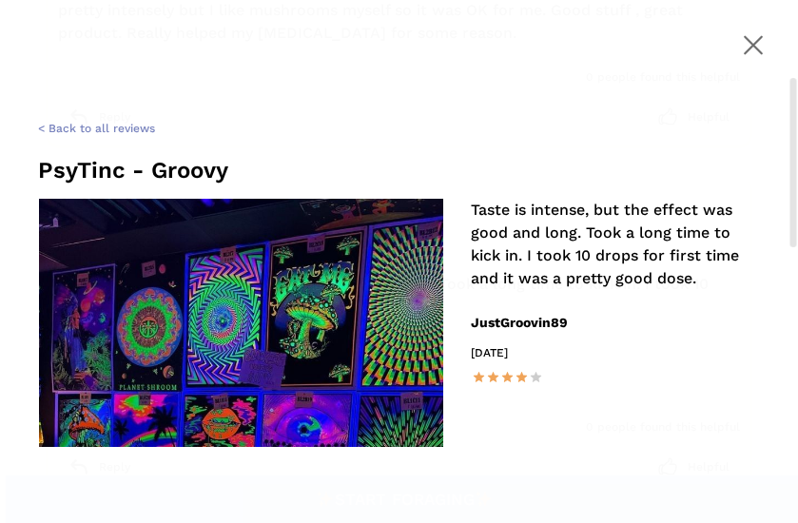
click at [763, 49] on span at bounding box center [753, 44] width 67 height 67
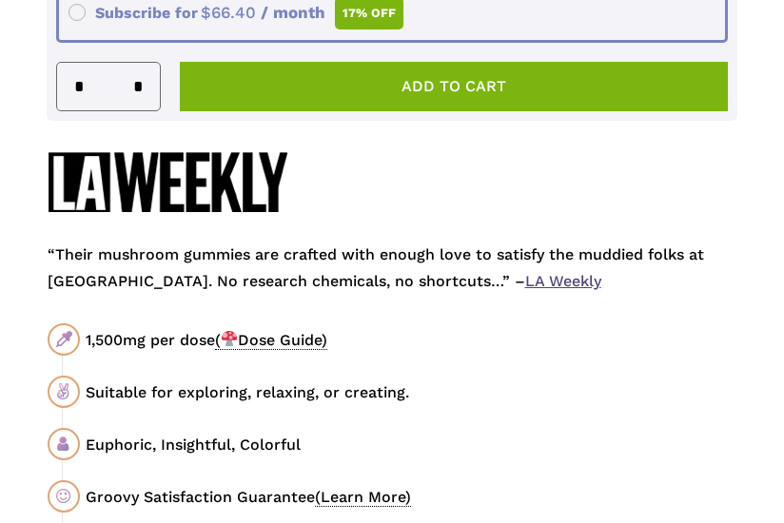
scroll to position [1054, 0]
